Goal: Information Seeking & Learning: Learn about a topic

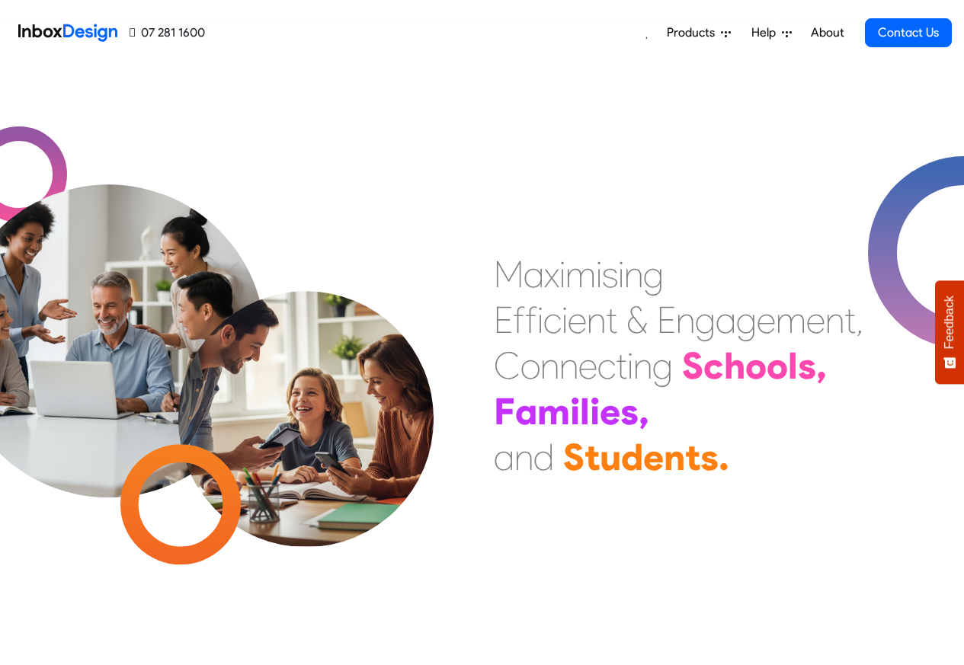
click at [492, 33] on div "Products Mobile APP Pricing Free Webinars & Training Browse all Features Login …" at bounding box center [578, 33] width 747 height 66
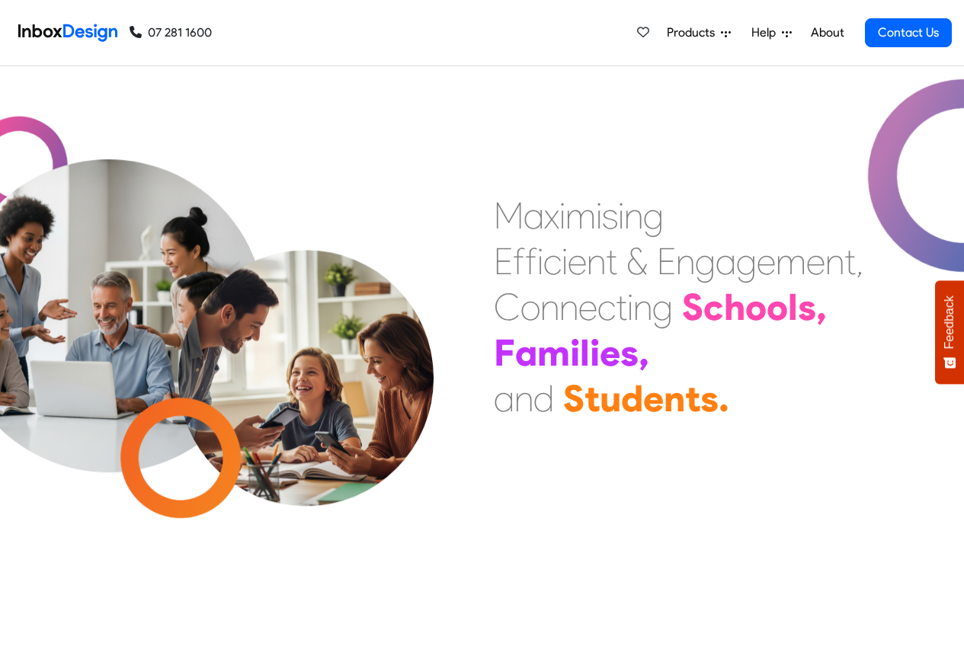
scroll to position [549, 0]
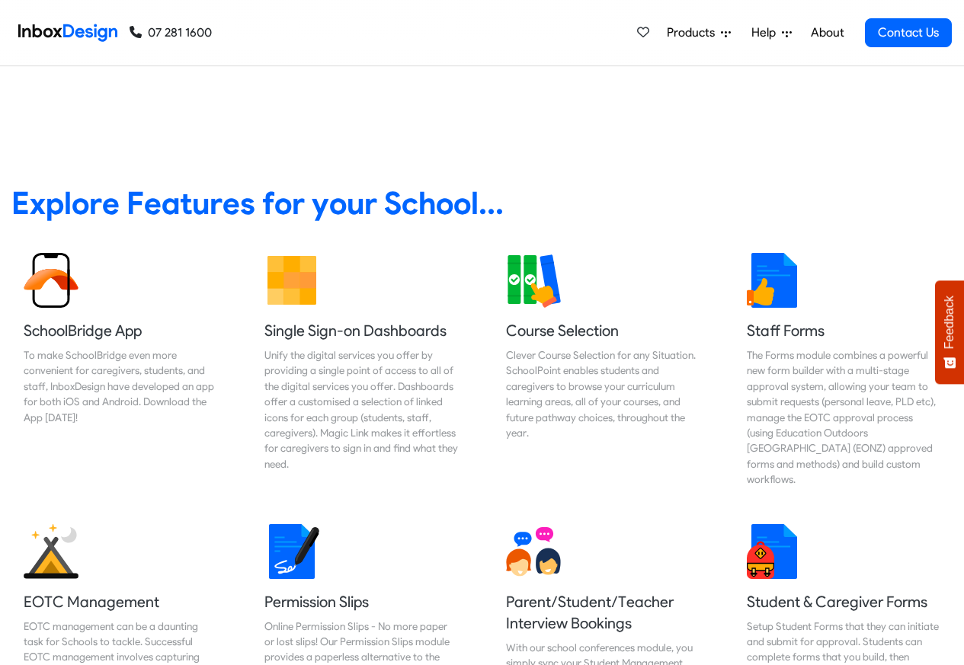
click at [715, 33] on span "Products" at bounding box center [694, 33] width 54 height 18
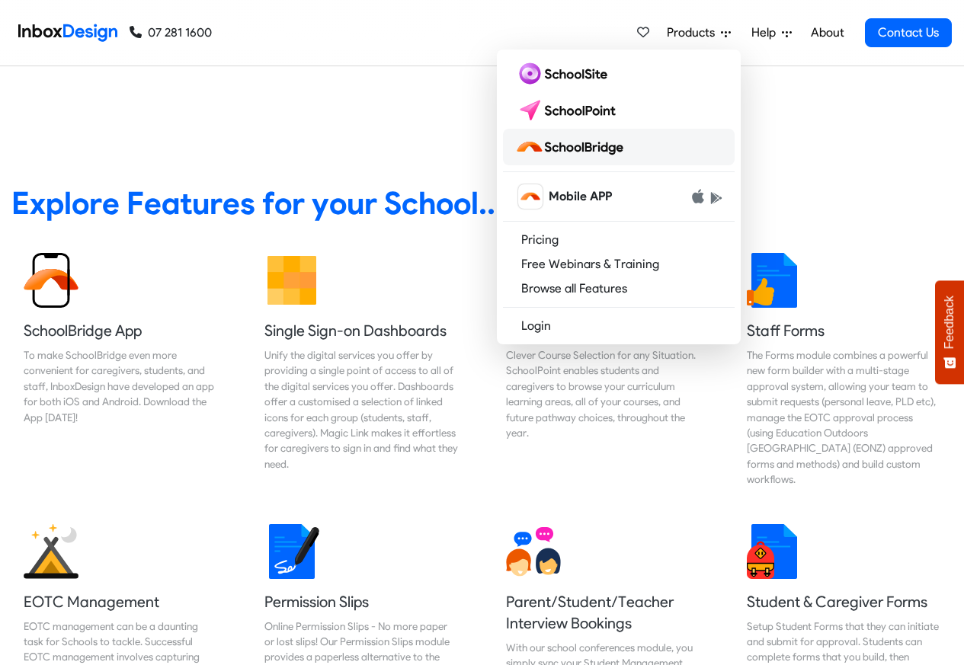
click at [591, 147] on img at bounding box center [572, 147] width 114 height 24
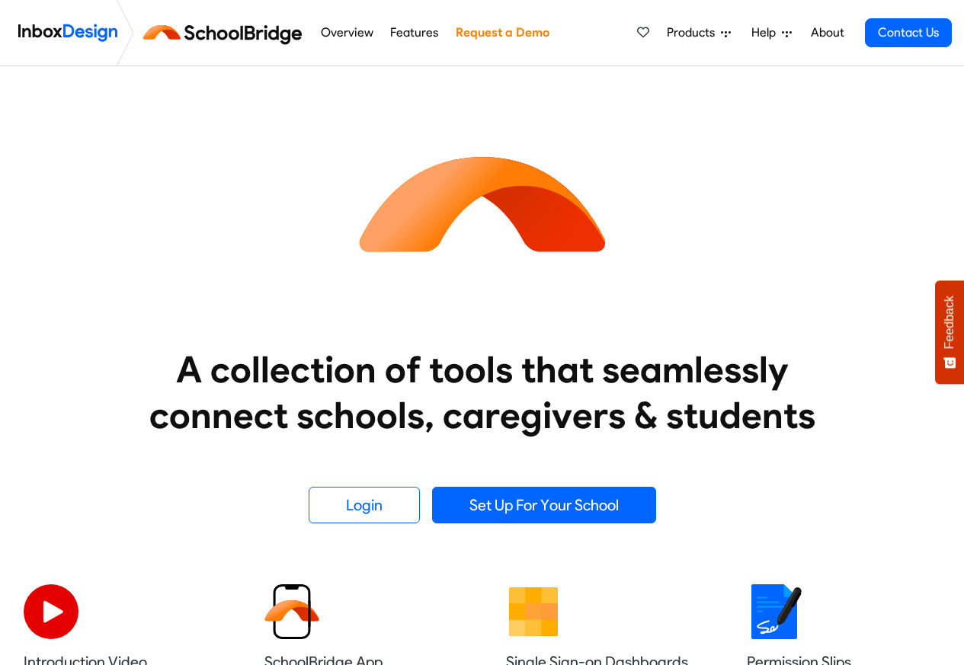
click at [701, 31] on span "Products" at bounding box center [694, 33] width 54 height 18
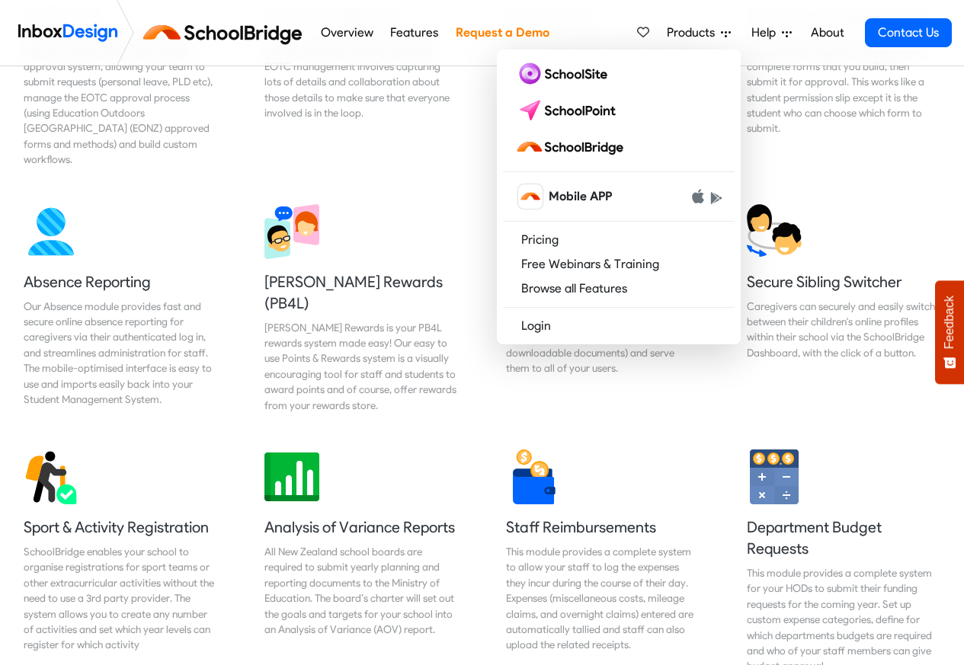
scroll to position [1097, 0]
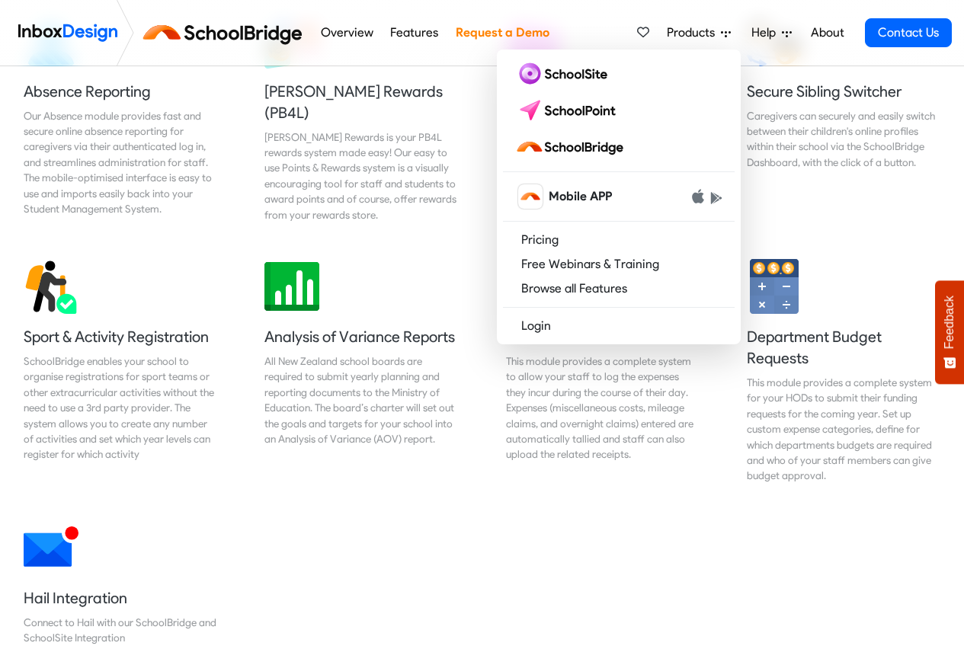
click at [953, 391] on div "Department Budget Requests This module provides a complete system for your HODs…" at bounding box center [843, 377] width 241 height 261
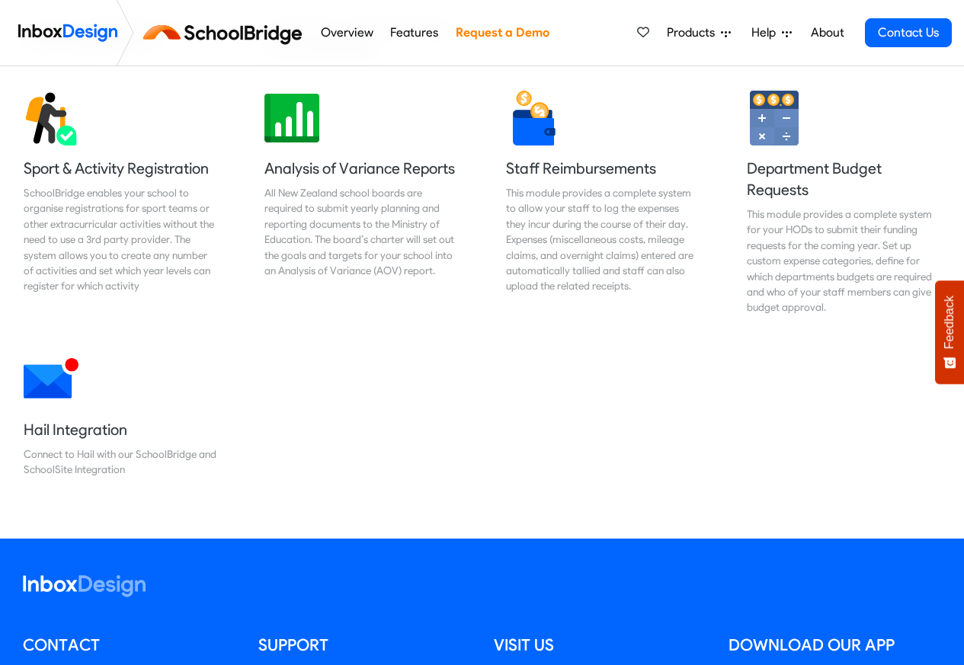
scroll to position [1189, 0]
